Goal: Find specific page/section: Find specific page/section

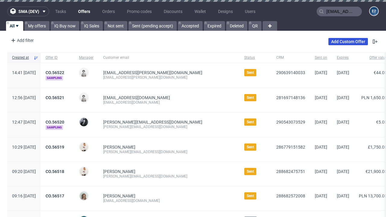
type input "[EMAIL_ADDRESS][PERSON_NAME][DOMAIN_NAME]"
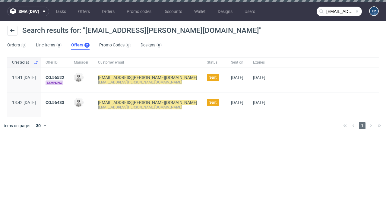
click at [80, 45] on link "Offers 2" at bounding box center [80, 45] width 18 height 10
click at [64, 77] on link "CO.56522" at bounding box center [55, 77] width 19 height 5
